Goal: Contribute content: Contribute content

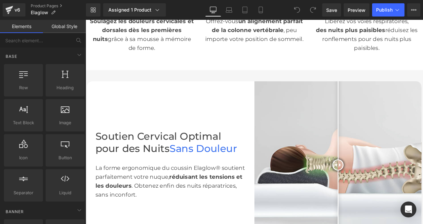
scroll to position [229, 0]
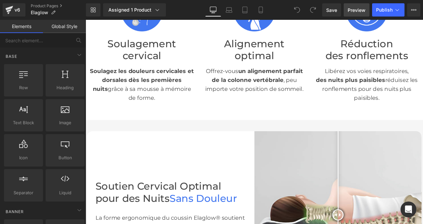
click at [363, 9] on span "Preview" at bounding box center [357, 10] width 18 height 7
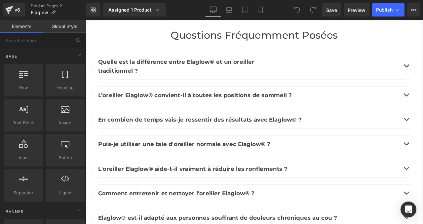
scroll to position [2814, 0]
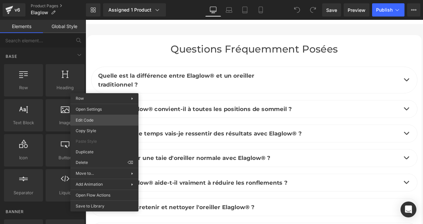
click at [94, 0] on div "You are previewing how the will restyle your page. You can not edit Elements in…" at bounding box center [211, 0] width 423 height 0
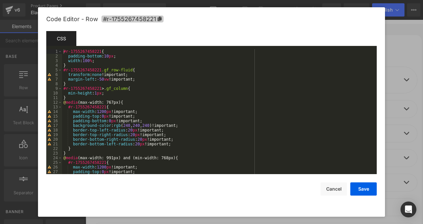
click at [122, 17] on span "#r-1755267458221" at bounding box center [133, 19] width 62 height 7
click at [336, 192] on button "Cancel" at bounding box center [334, 189] width 26 height 13
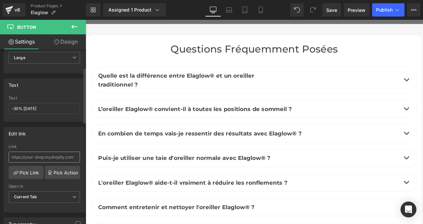
scroll to position [67, 0]
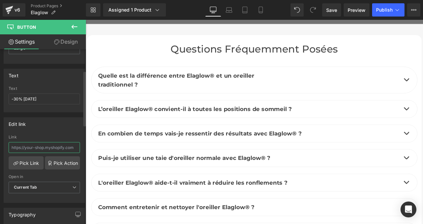
click at [31, 148] on input "text" at bounding box center [44, 147] width 71 height 11
type input "#r-1755267458221"
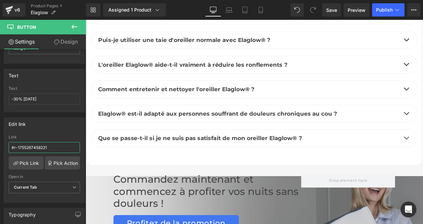
scroll to position [2972, 0]
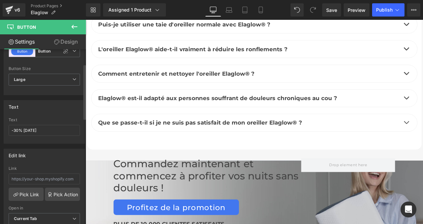
scroll to position [50, 0]
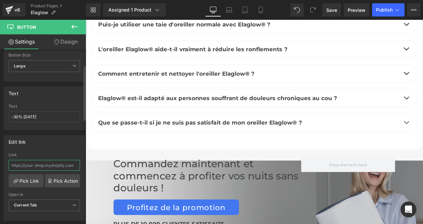
click at [35, 169] on input "text" at bounding box center [44, 165] width 71 height 11
paste input "#r-1755267458221"
type input "#r-1755267458221"
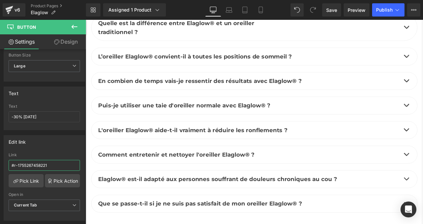
scroll to position [2845, 0]
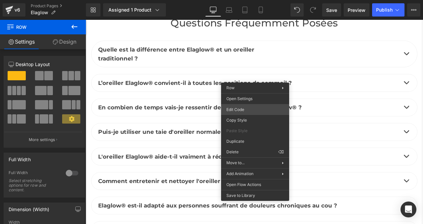
click at [238, 0] on div "Row You are previewing how the will restyle your page. You can not edit Element…" at bounding box center [211, 0] width 423 height 0
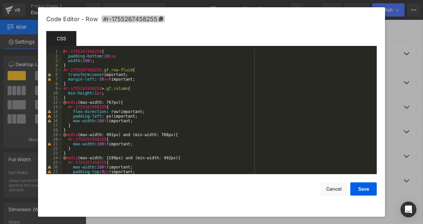
click at [146, 17] on span "#r-1755267458255" at bounding box center [133, 19] width 63 height 7
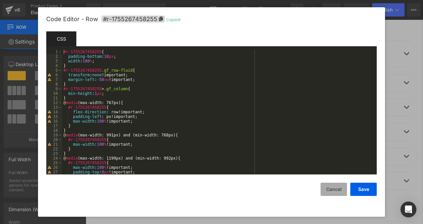
click at [340, 189] on button "Cancel" at bounding box center [334, 189] width 26 height 13
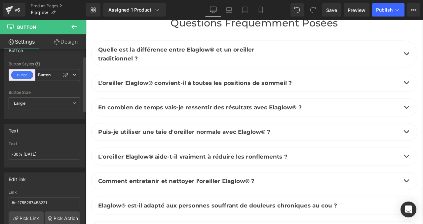
scroll to position [22, 0]
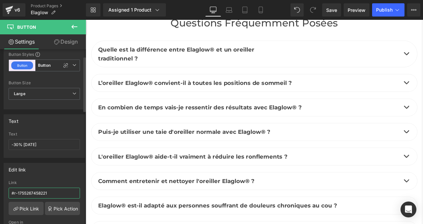
click at [42, 192] on input "#r-1755267458221" at bounding box center [44, 193] width 71 height 11
paste input "55"
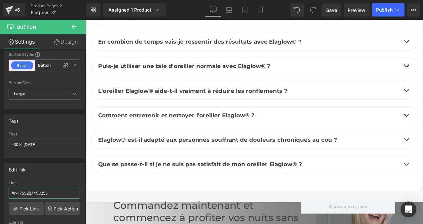
scroll to position [2932, 0]
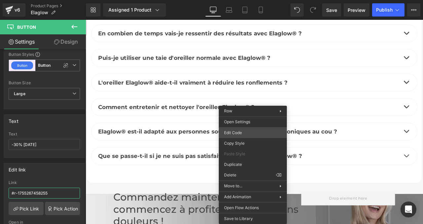
click at [241, 0] on div "Button You are previewing how the will restyle your page. You can not edit Elem…" at bounding box center [211, 0] width 423 height 0
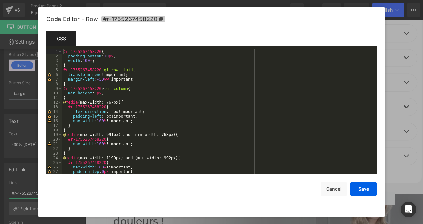
click at [117, 18] on span "#r-1755267458220" at bounding box center [133, 19] width 63 height 7
type input "#r-1755267458255"
click at [330, 183] on button "Cancel" at bounding box center [334, 189] width 26 height 13
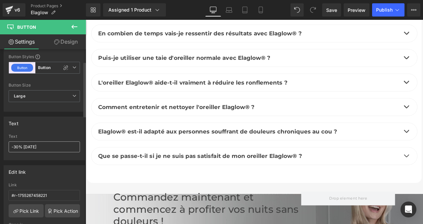
scroll to position [39, 0]
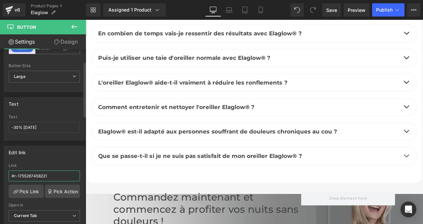
click at [44, 174] on input "#r-1755267458221" at bounding box center [44, 176] width 71 height 11
paste input "0"
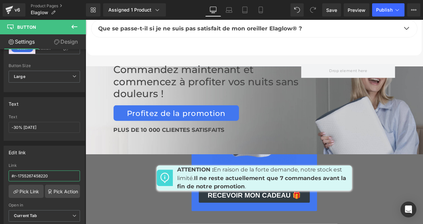
scroll to position [3109, 0]
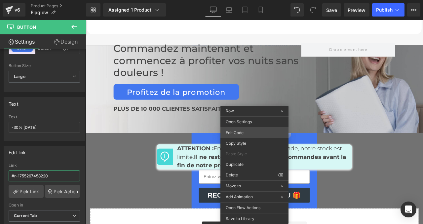
click at [246, 0] on div "Button You are previewing how the will restyle your page. You can not edit Elem…" at bounding box center [211, 0] width 423 height 0
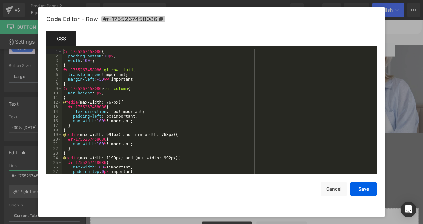
click at [121, 19] on span "#r-1755267458086" at bounding box center [133, 19] width 63 height 7
type input "#r-1755267458220"
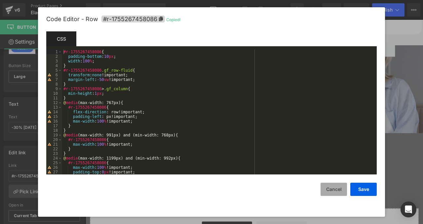
click at [336, 191] on button "Cancel" at bounding box center [334, 189] width 26 height 13
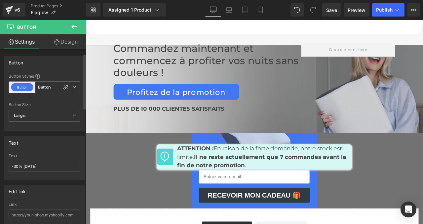
scroll to position [34, 0]
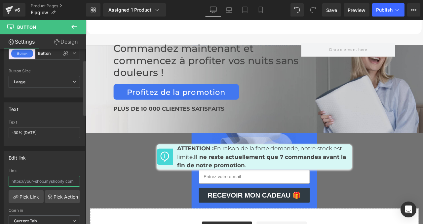
click at [36, 179] on input "text" at bounding box center [44, 181] width 71 height 11
paste input "#r-1755267458086"
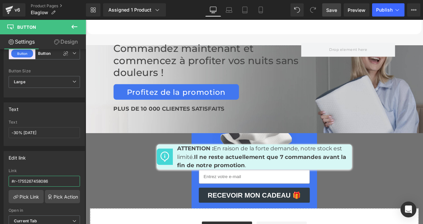
type input "#r-1755267458086"
click at [331, 5] on link "Save" at bounding box center [331, 9] width 19 height 13
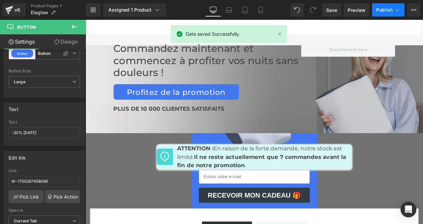
click at [384, 8] on span "Publish" at bounding box center [384, 9] width 17 height 5
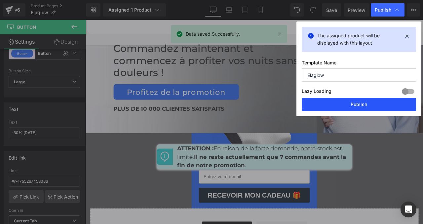
click at [352, 106] on button "Publish" at bounding box center [359, 104] width 114 height 13
